Goal: Task Accomplishment & Management: Manage account settings

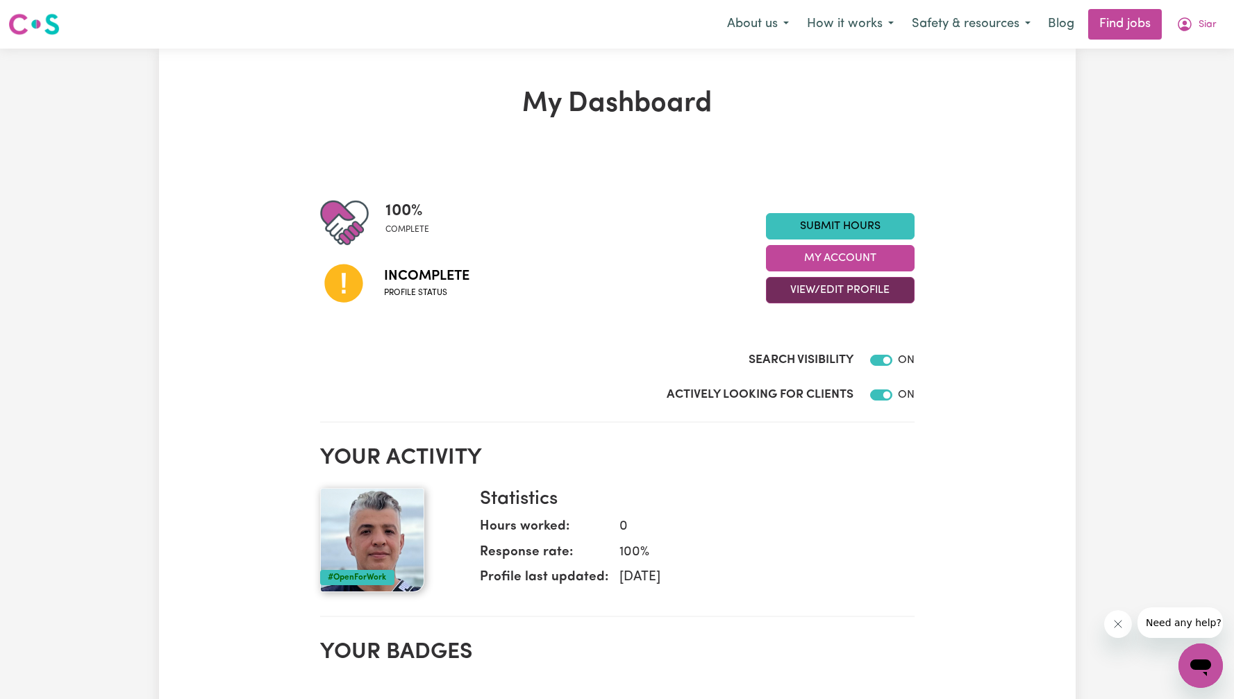
click at [825, 292] on button "View/Edit Profile" at bounding box center [840, 290] width 149 height 26
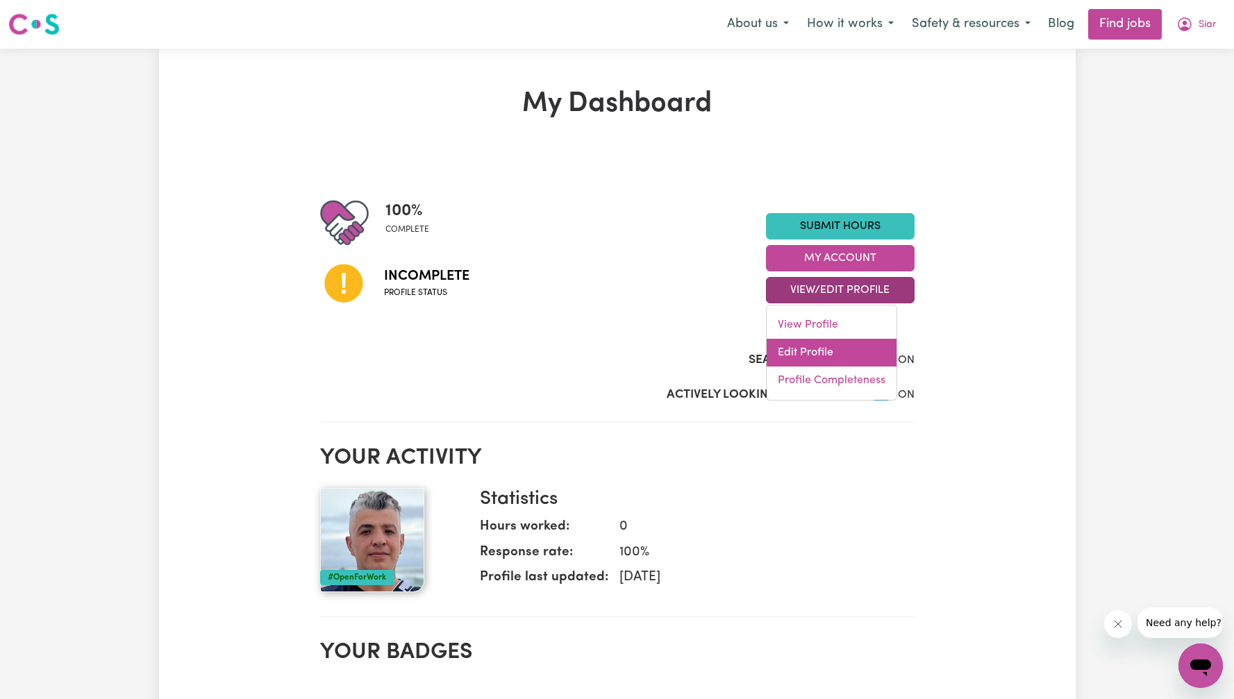
click at [837, 355] on link "Edit Profile" at bounding box center [832, 353] width 130 height 28
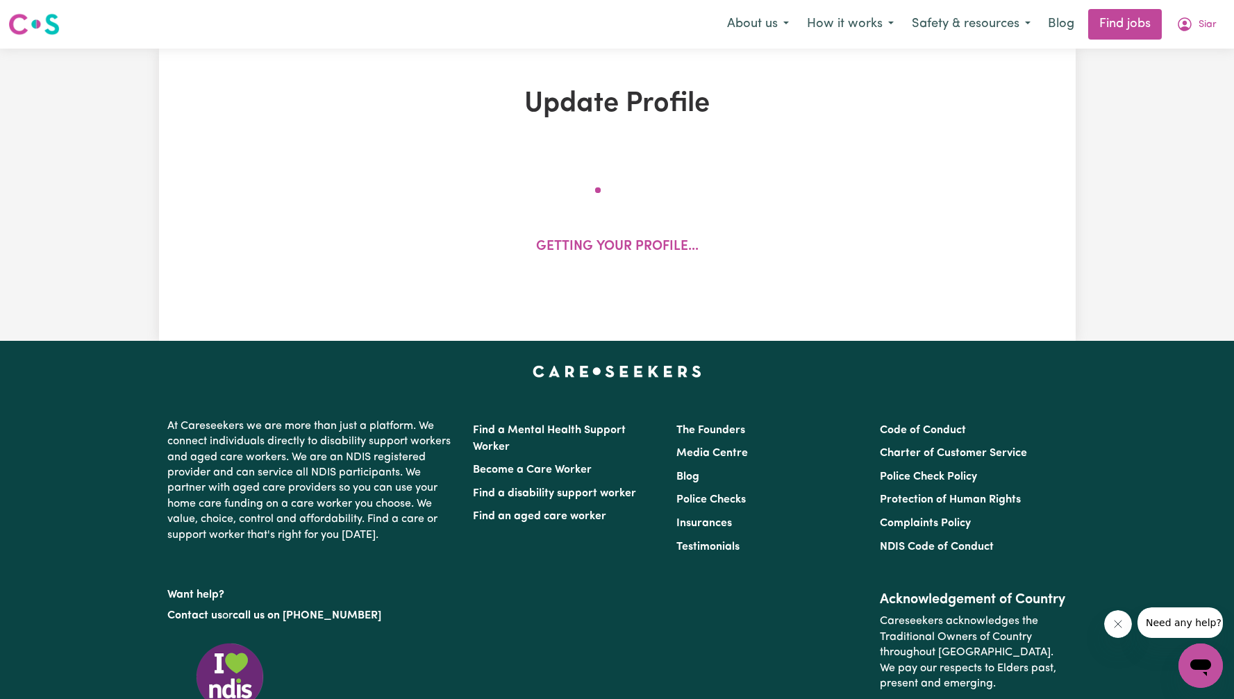
select select "[DEMOGRAPHIC_DATA]"
select select "[DEMOGRAPHIC_DATA] Citizen"
select select "Studying a healthcare related degree or qualification"
select select "49"
select select "69"
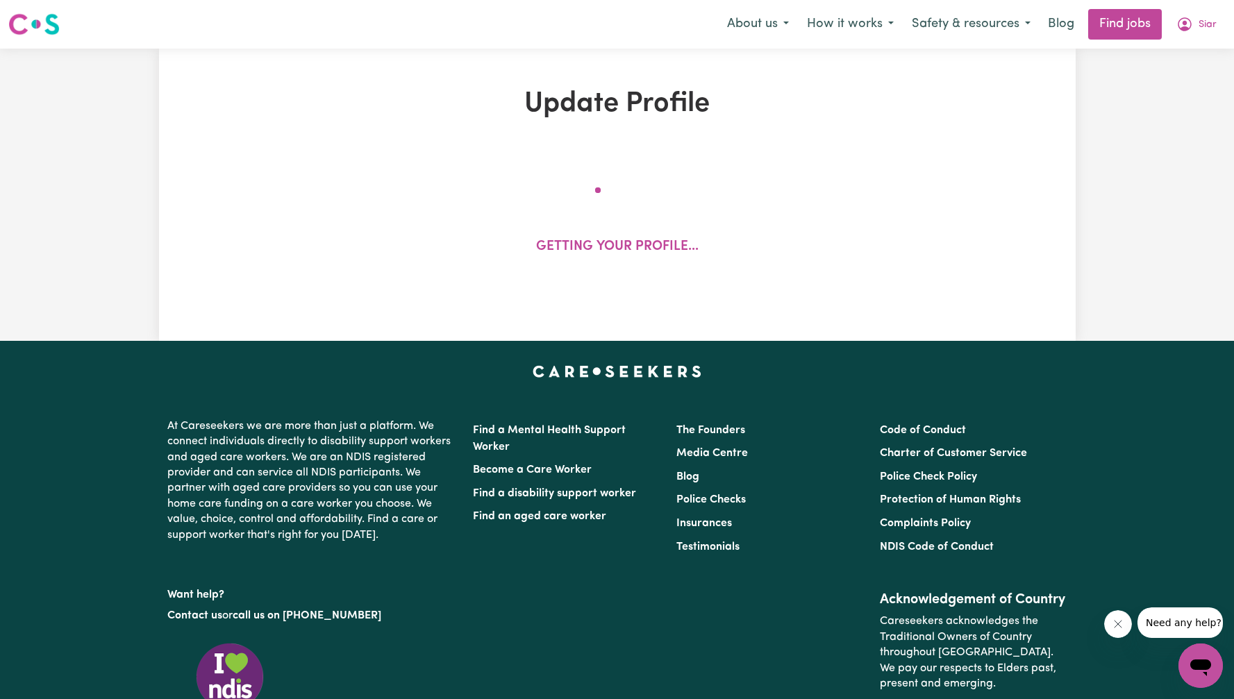
select select "70"
select select "99"
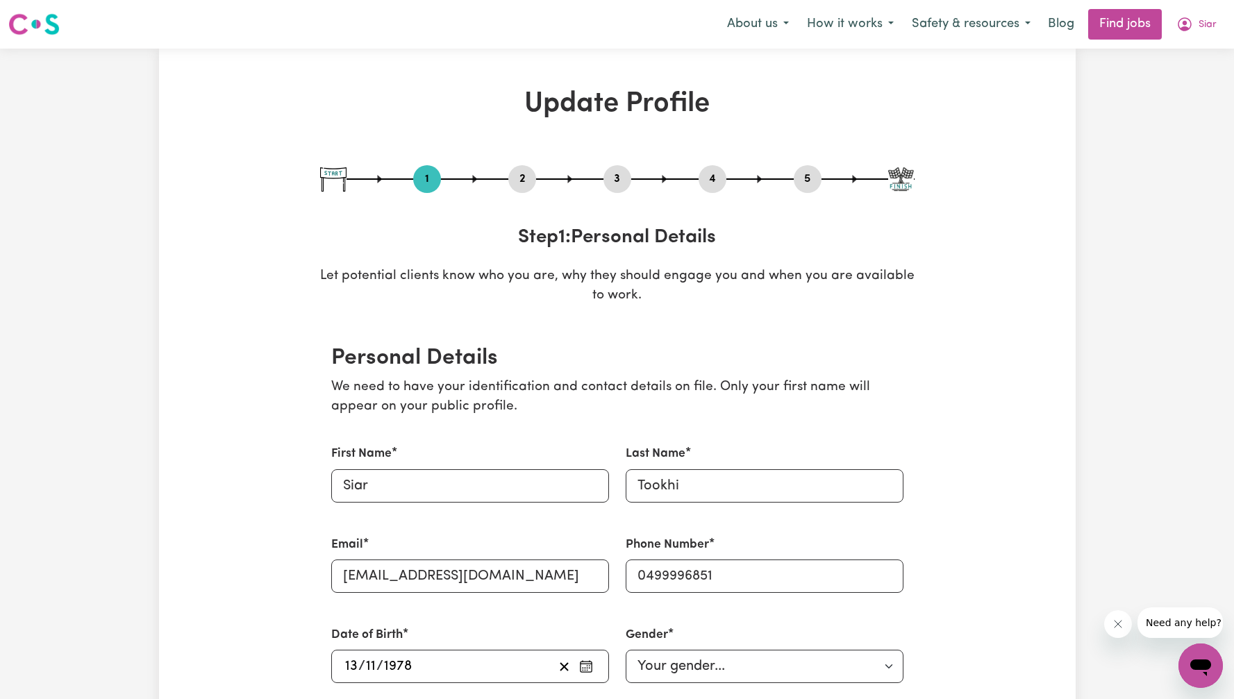
click at [521, 181] on button "2" at bounding box center [522, 179] width 28 height 18
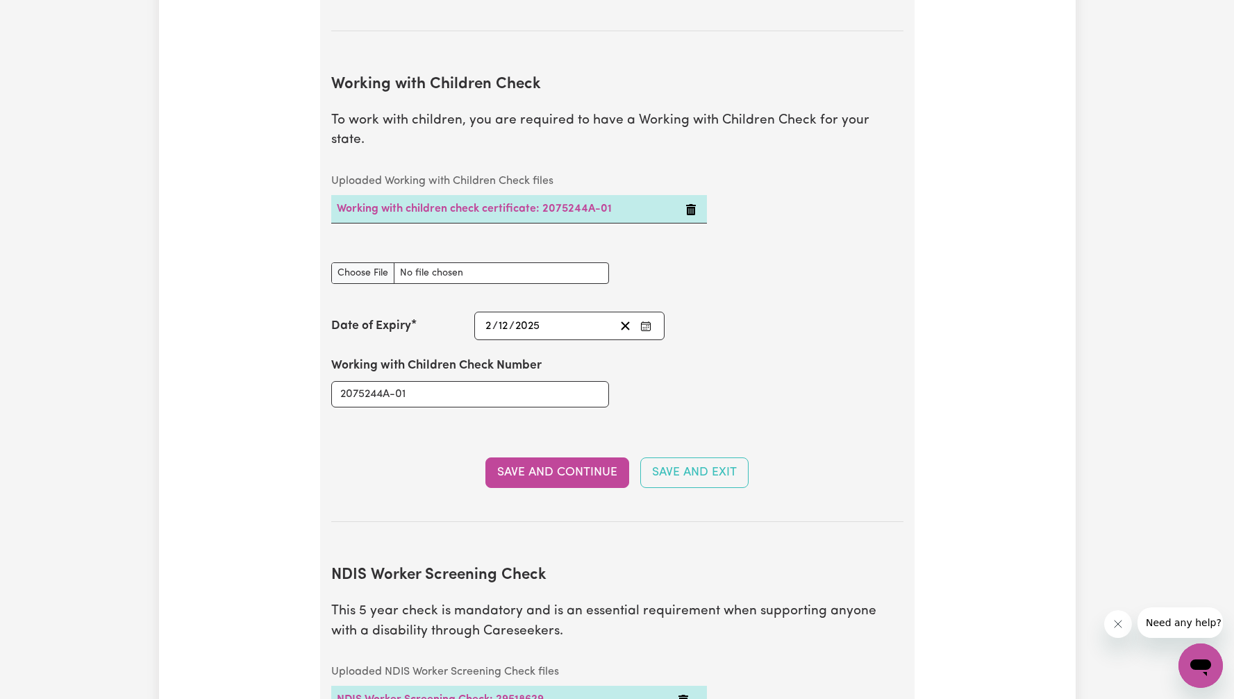
scroll to position [1258, 0]
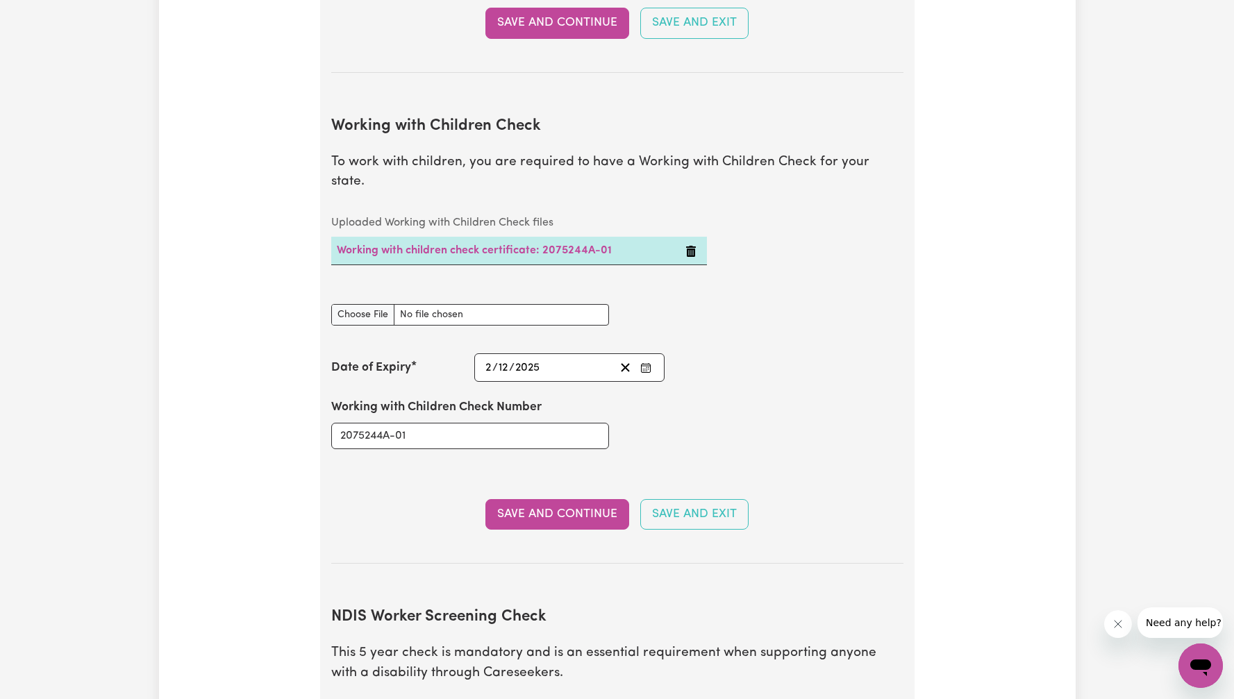
click at [980, 264] on div "Update Profile 1 2 3 4 5 Step 2 : Referees and Safety Checks To have an active …" at bounding box center [617, 383] width 917 height 3109
click at [569, 499] on button "Save and Continue" at bounding box center [557, 514] width 144 height 31
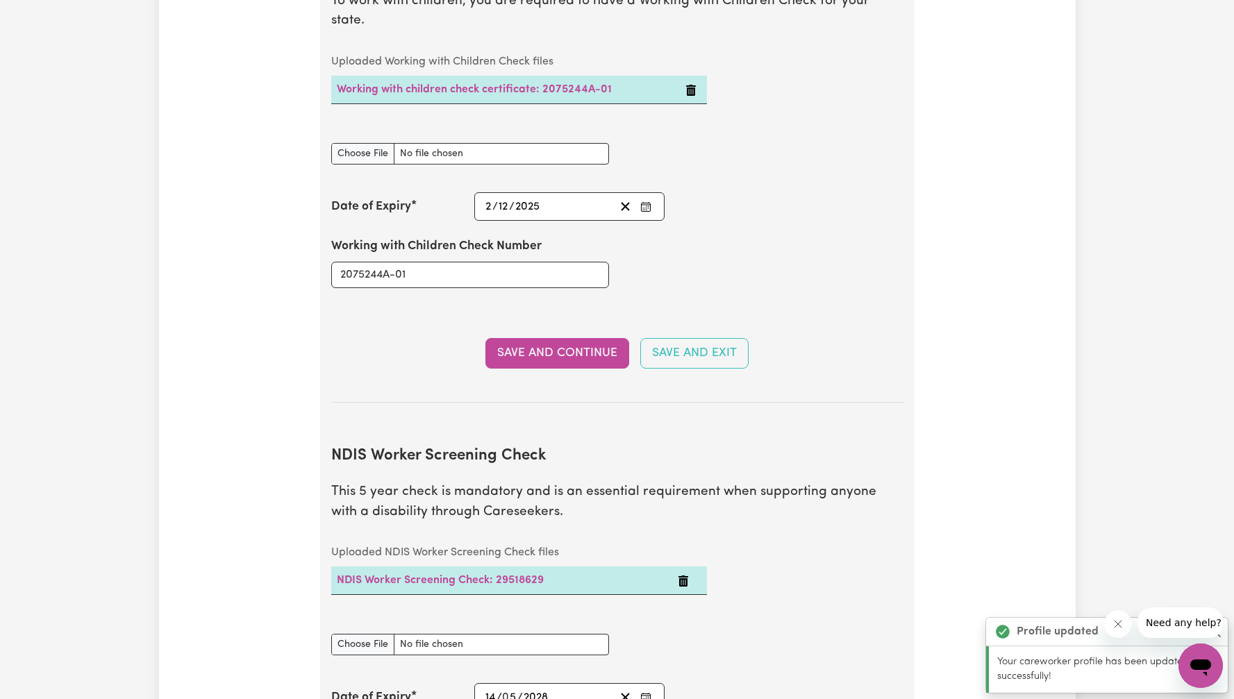
scroll to position [1537, 0]
